Goal: Information Seeking & Learning: Learn about a topic

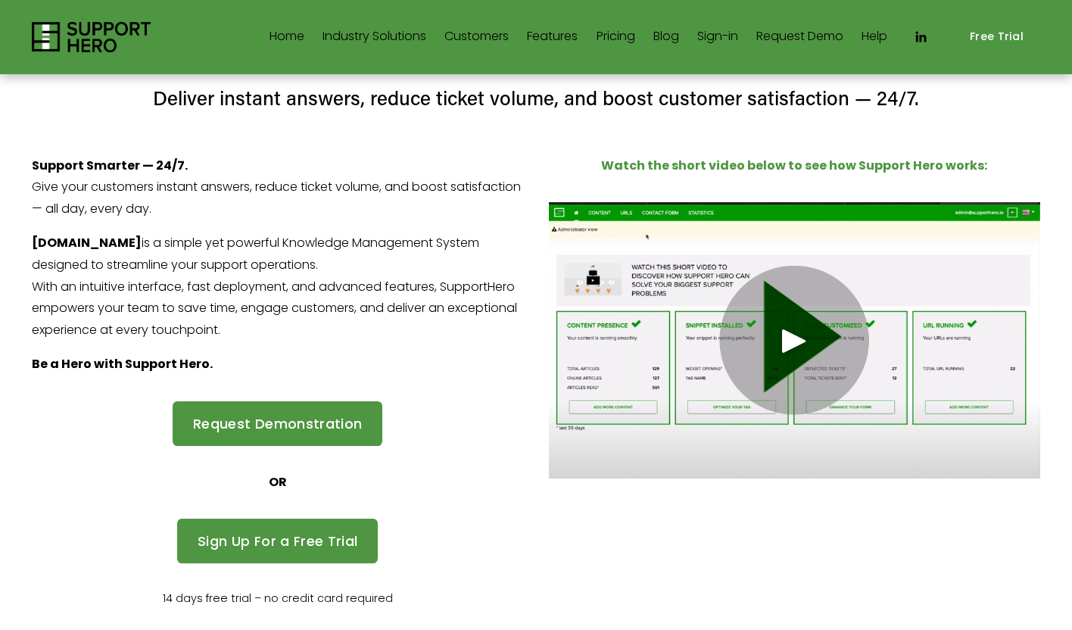
click at [0, 0] on span "Call Centers/Contact Centers" at bounding box center [0, 0] width 0 height 0
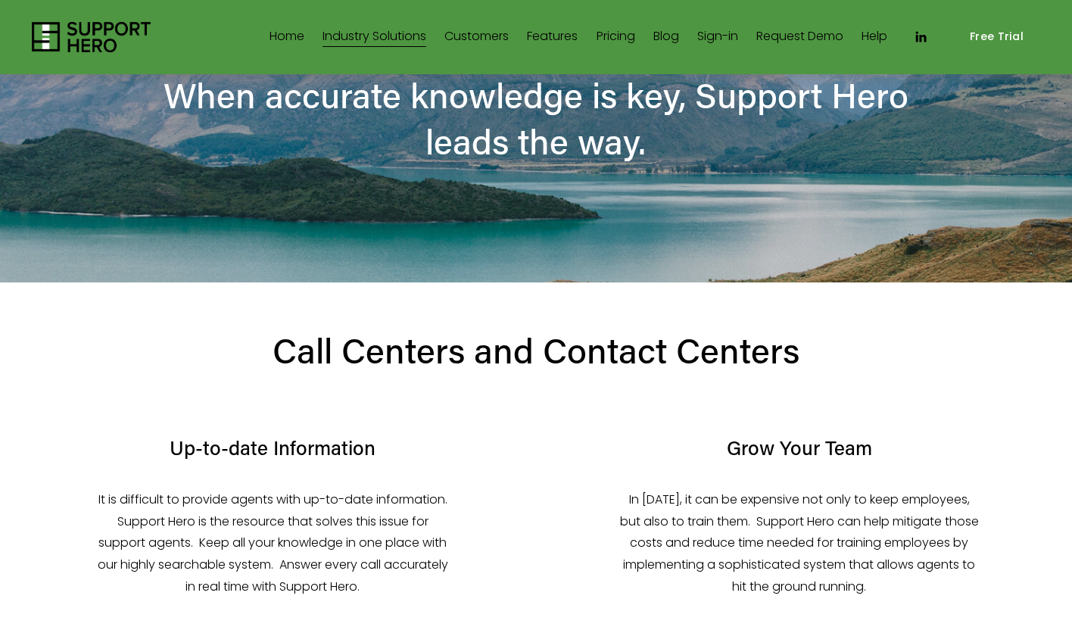
scroll to position [135, 0]
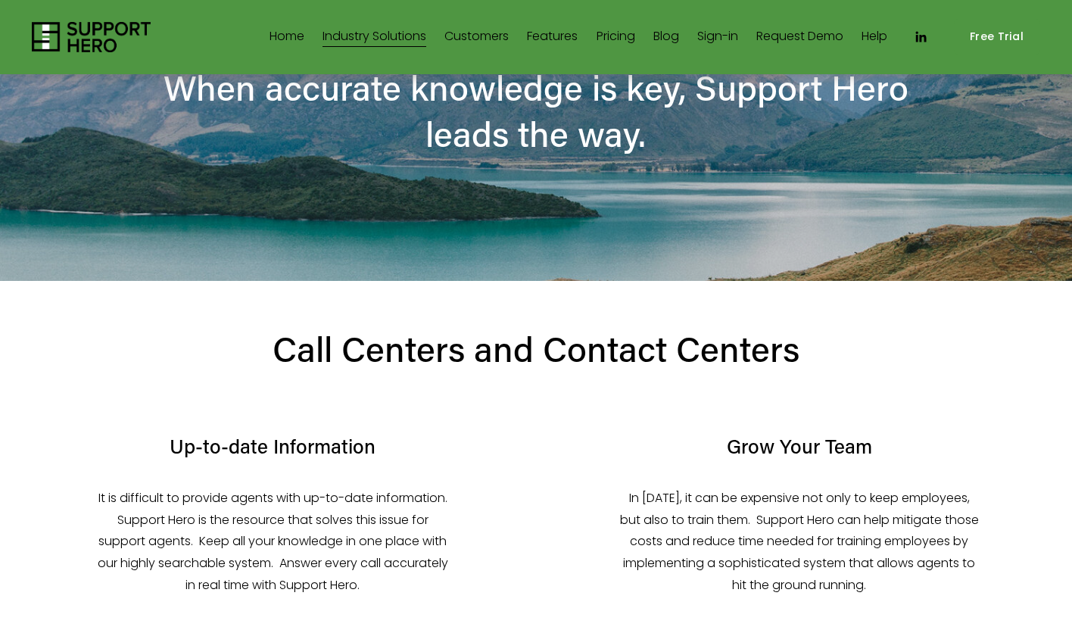
click at [470, 29] on link "Customers" at bounding box center [476, 37] width 64 height 24
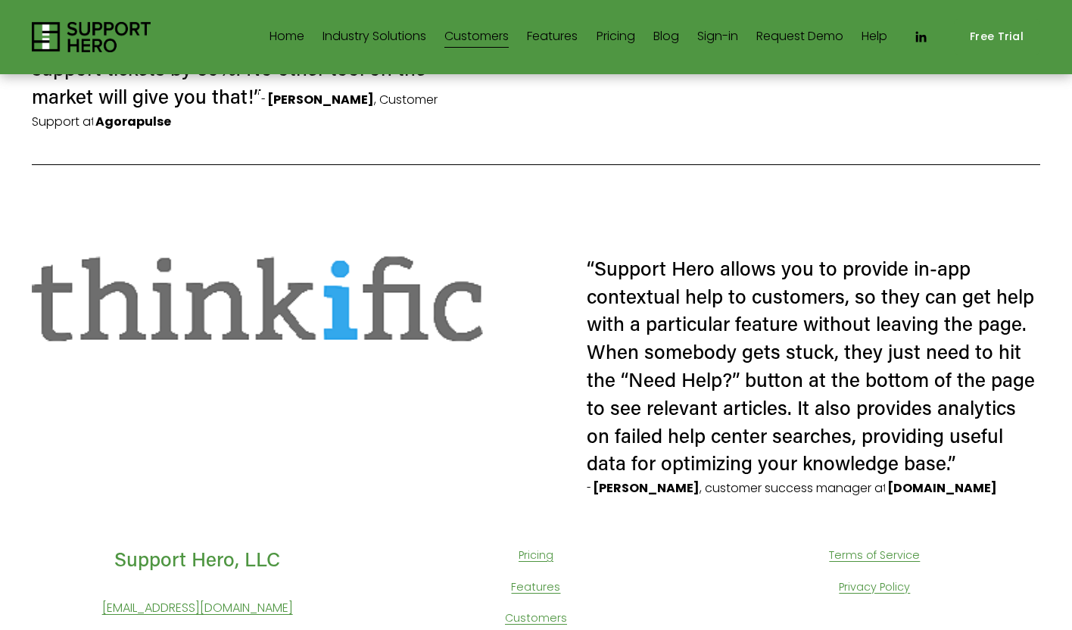
scroll to position [700, 0]
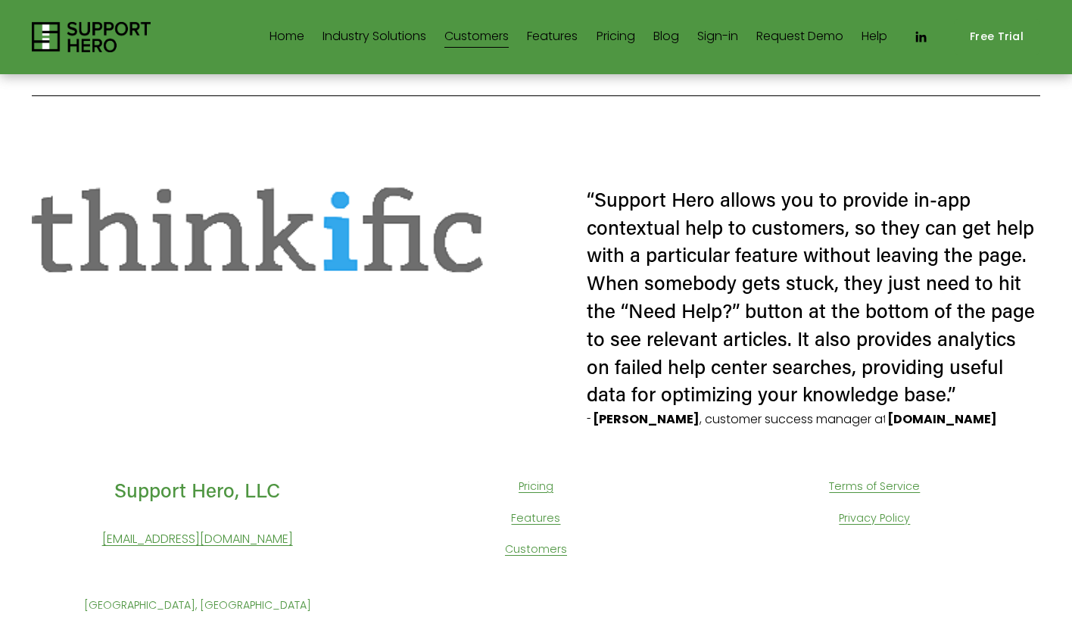
click at [552, 38] on link "Features" at bounding box center [552, 37] width 51 height 24
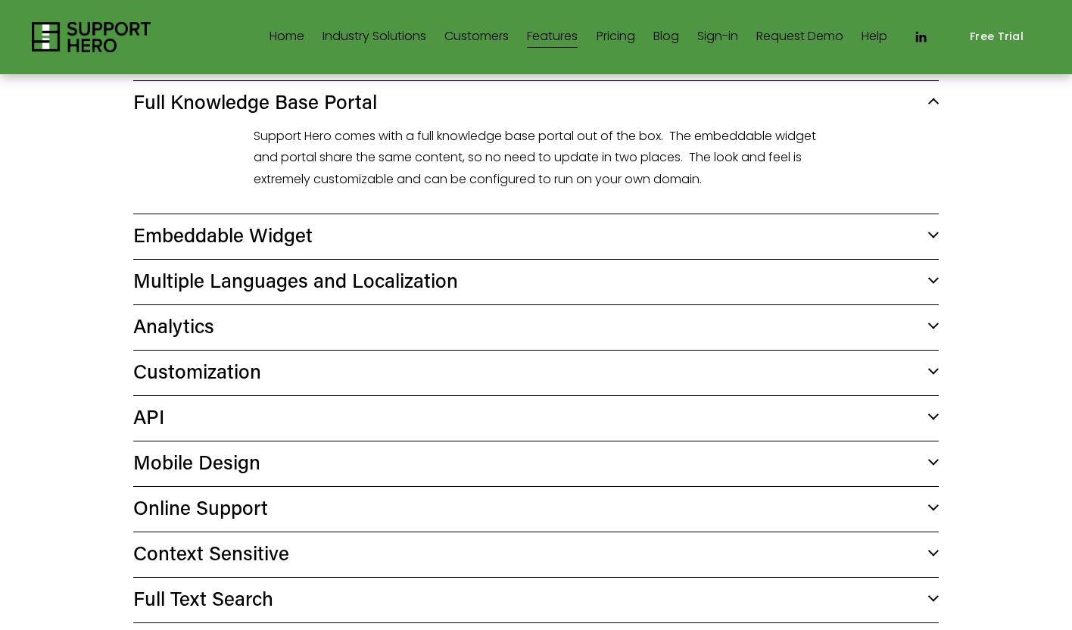
scroll to position [537, 0]
click at [191, 236] on span "Embeddable Widget" at bounding box center [531, 234] width 796 height 26
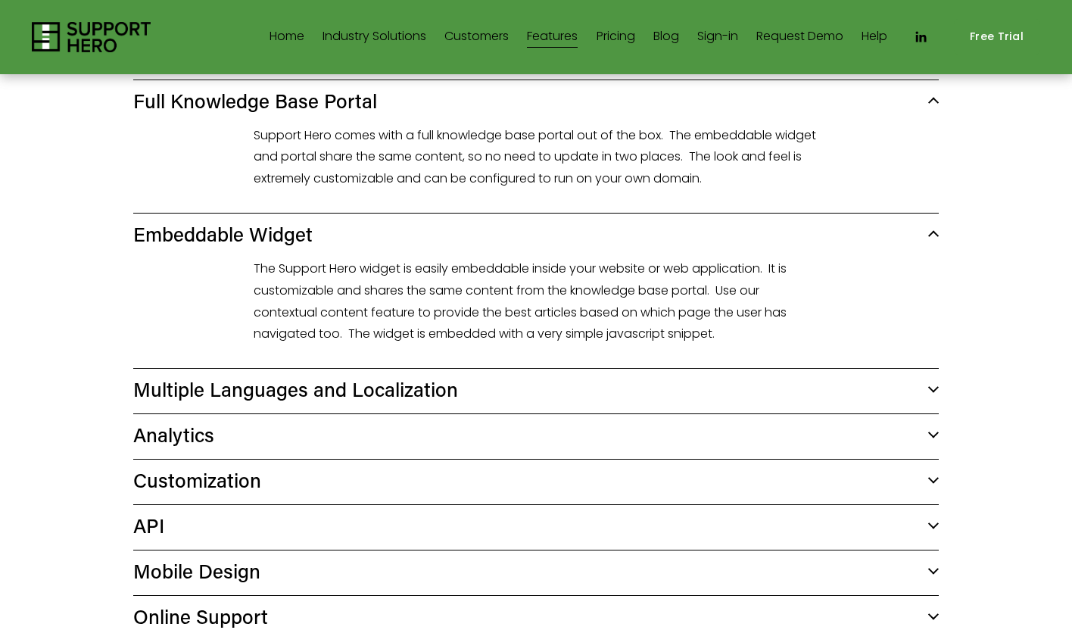
click at [191, 236] on span "Embeddable Widget" at bounding box center [531, 234] width 796 height 26
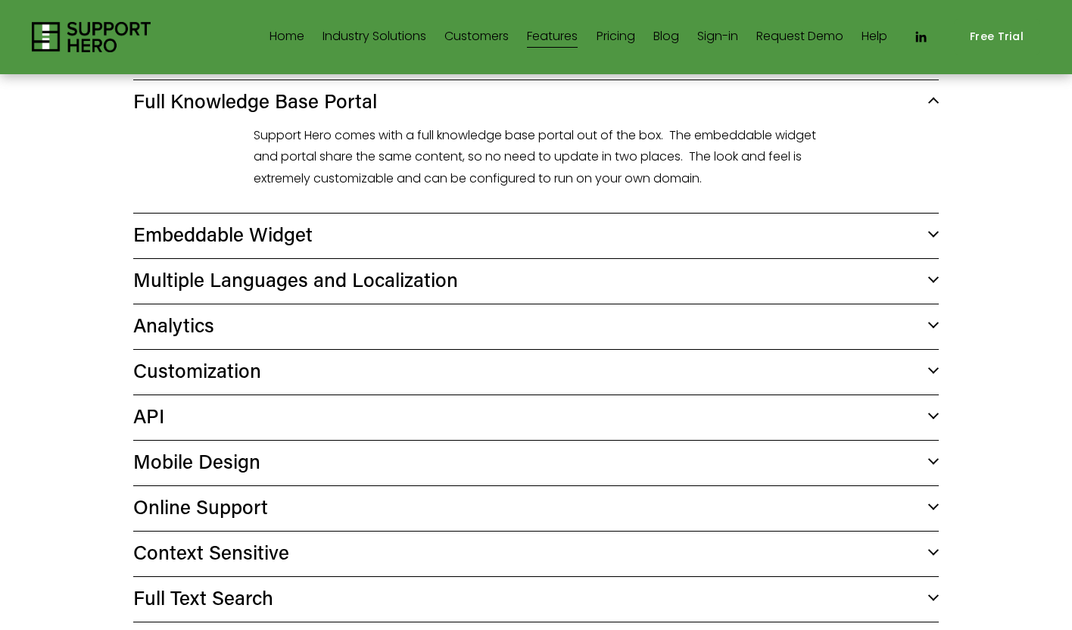
click at [182, 288] on span "Multiple Languages and Localization" at bounding box center [531, 280] width 796 height 26
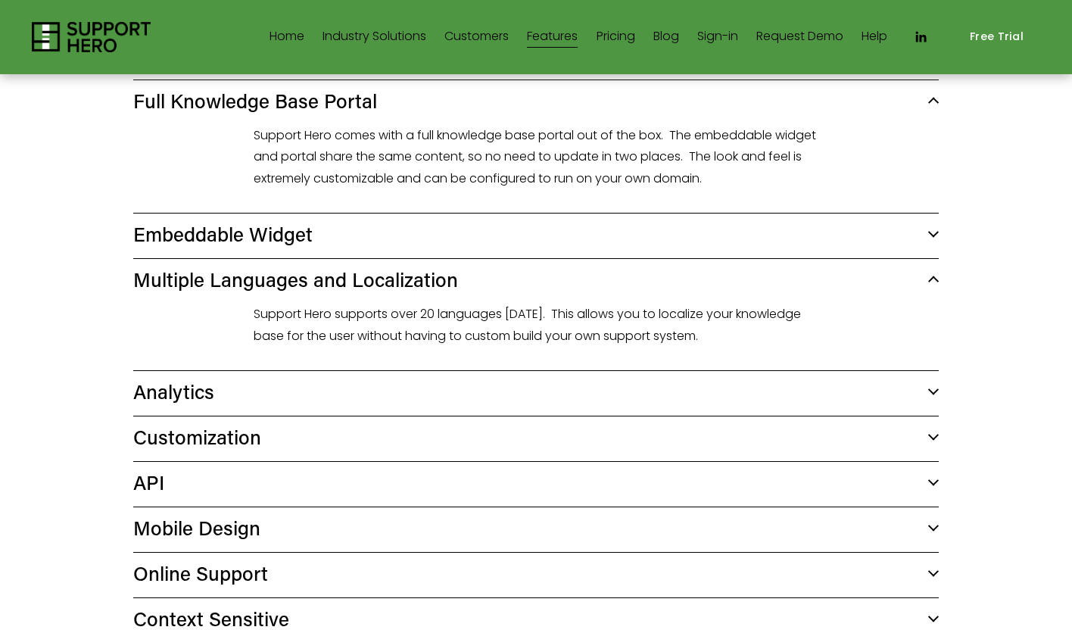
click at [182, 287] on span "Multiple Languages and Localization" at bounding box center [531, 280] width 796 height 26
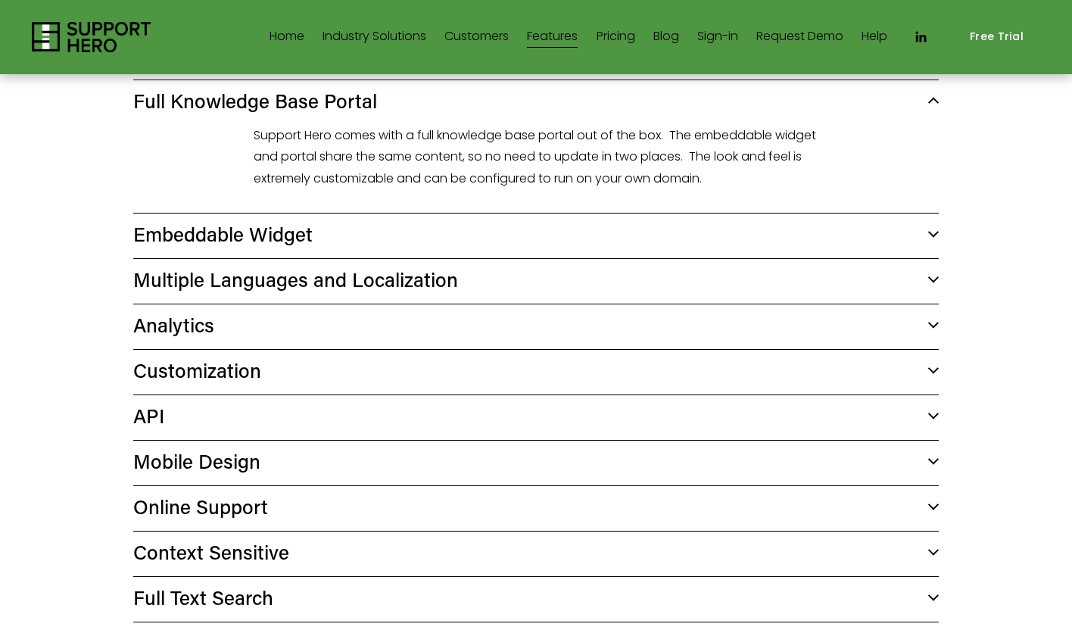
click at [173, 327] on span "Analytics" at bounding box center [531, 325] width 796 height 26
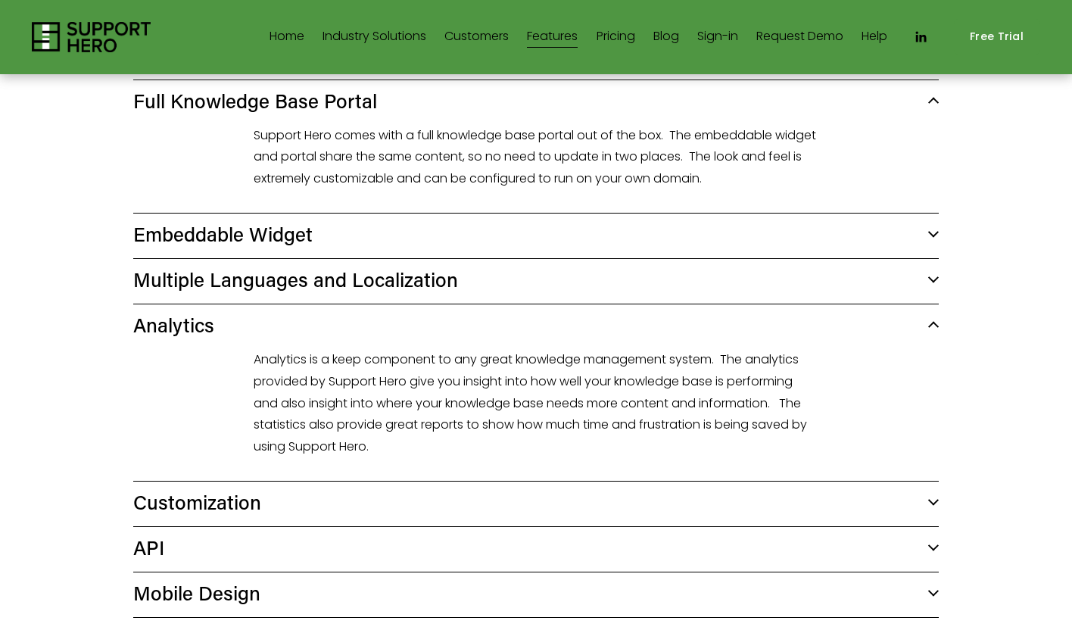
click at [173, 327] on span "Analytics" at bounding box center [531, 325] width 796 height 26
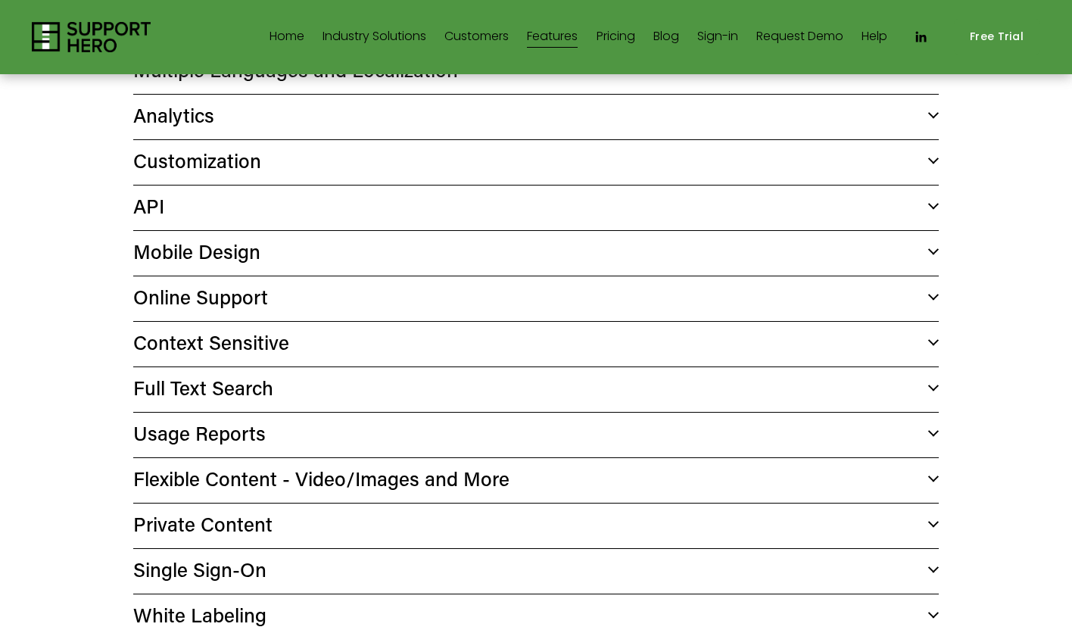
scroll to position [747, 0]
click at [181, 260] on span "Mobile Design" at bounding box center [531, 251] width 796 height 26
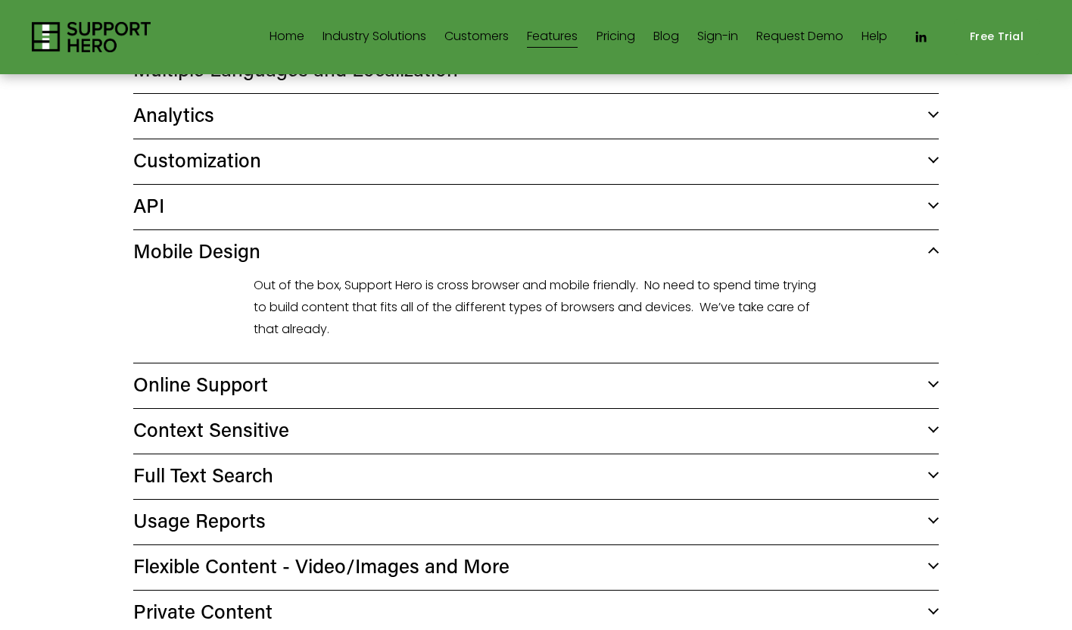
click at [181, 260] on span "Mobile Design" at bounding box center [531, 251] width 796 height 26
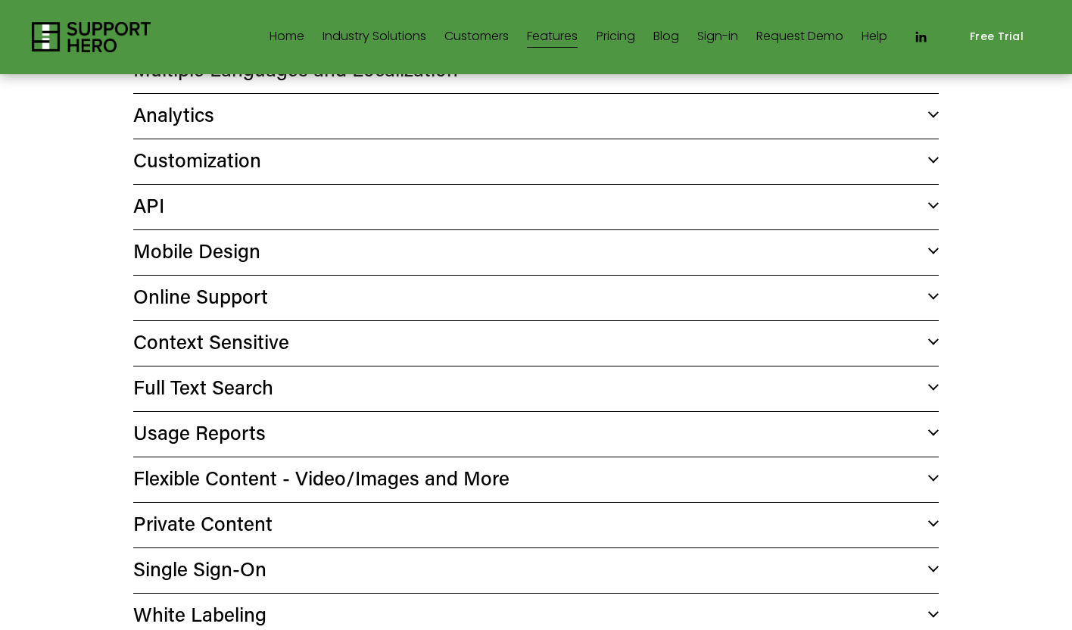
click at [114, 17] on div "Skip to Content Home Industry Solutions" at bounding box center [536, 37] width 1072 height 74
click at [114, 25] on img at bounding box center [91, 37] width 119 height 30
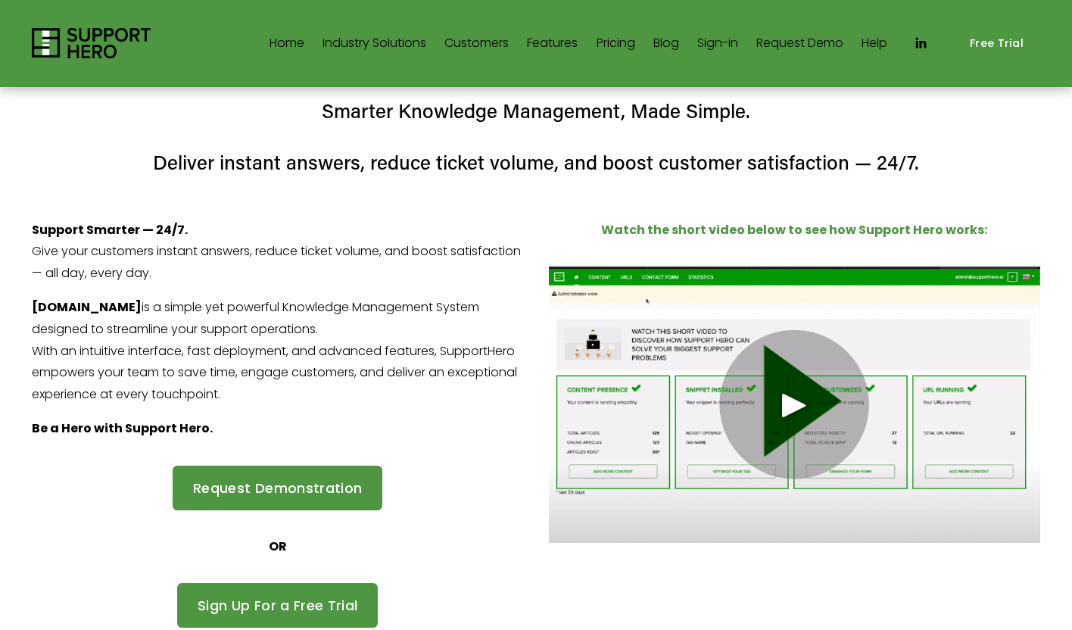
click at [847, 379] on div at bounding box center [794, 405] width 491 height 276
